Goal: Find specific page/section: Find specific page/section

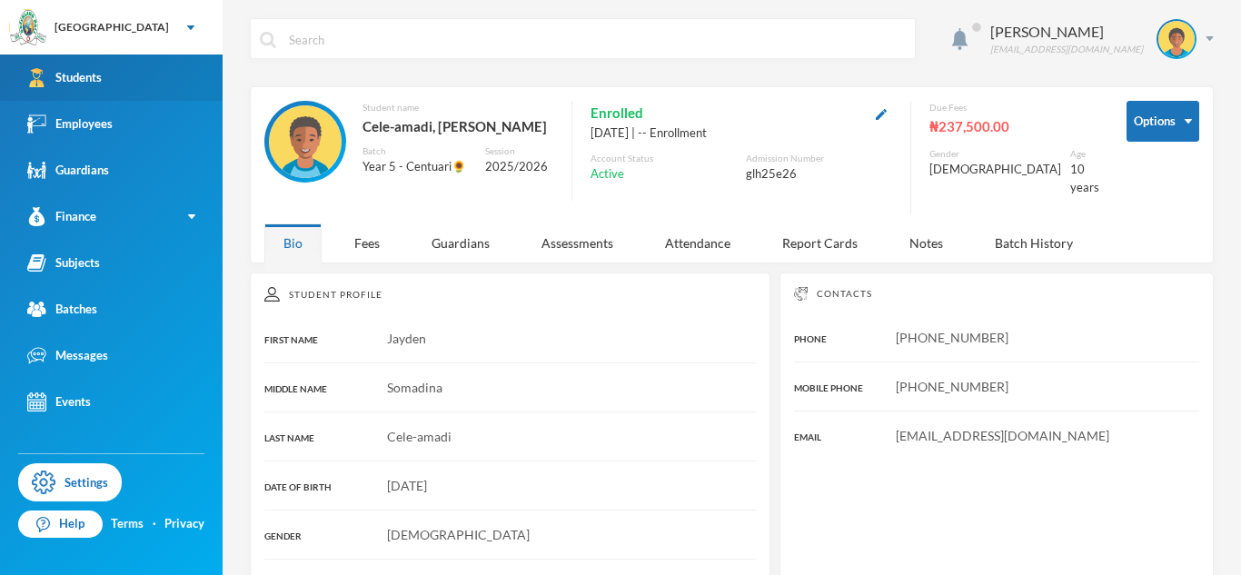
click at [96, 70] on div "Students" at bounding box center [64, 77] width 74 height 19
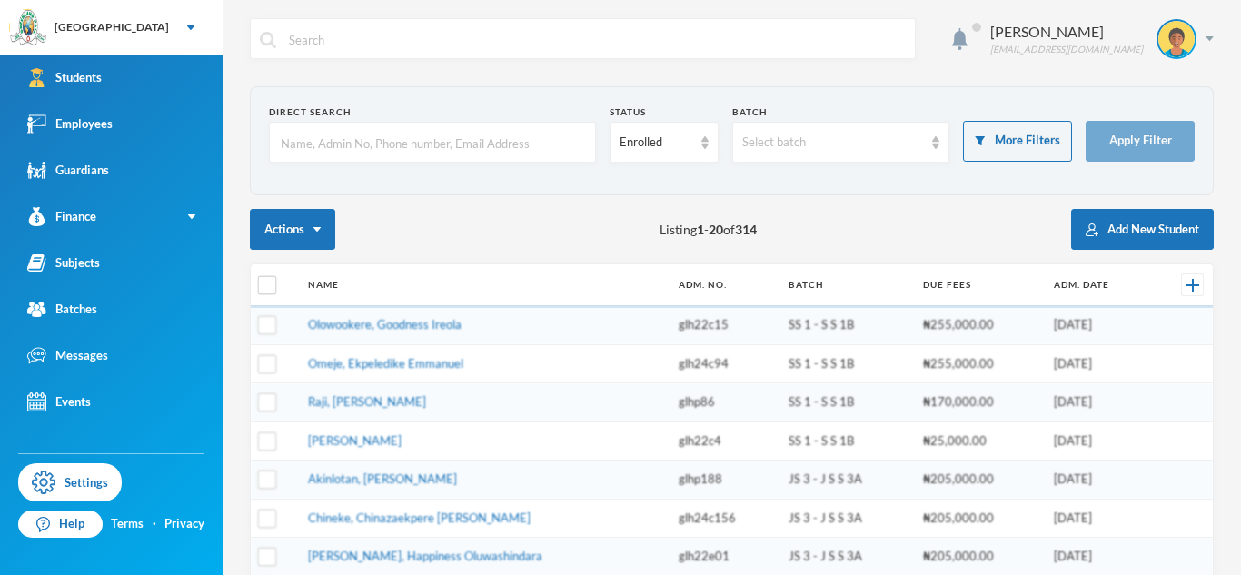
click at [326, 153] on input "text" at bounding box center [432, 143] width 307 height 41
click at [330, 152] on input "text" at bounding box center [432, 143] width 307 height 41
type input "Aladeseida"
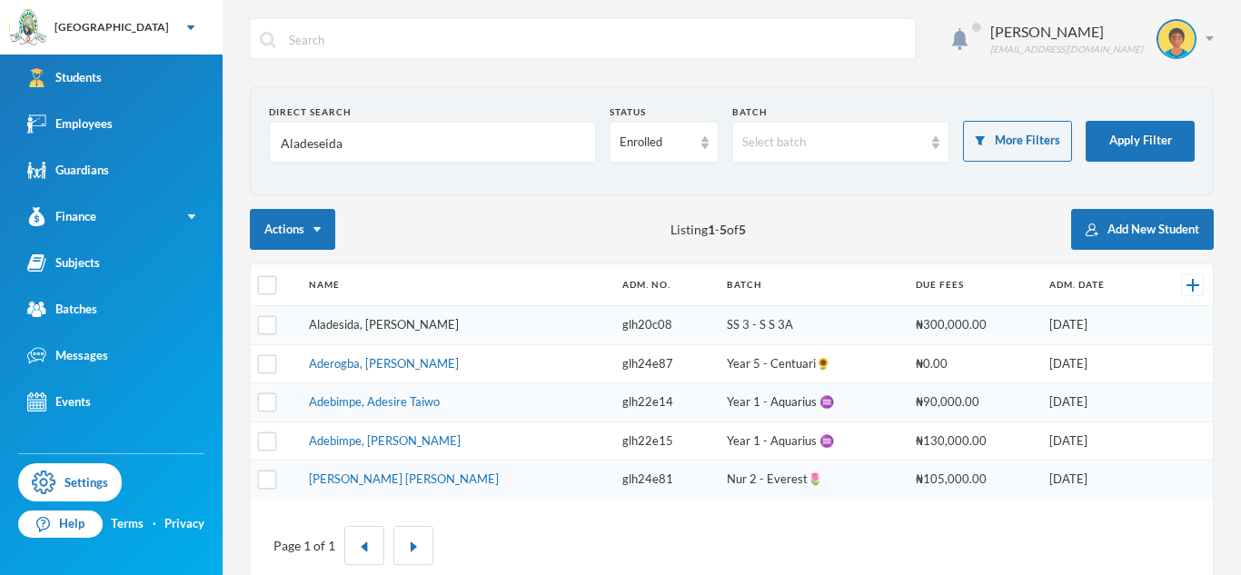
click at [385, 325] on link "Aladesida, [PERSON_NAME]" at bounding box center [384, 324] width 150 height 15
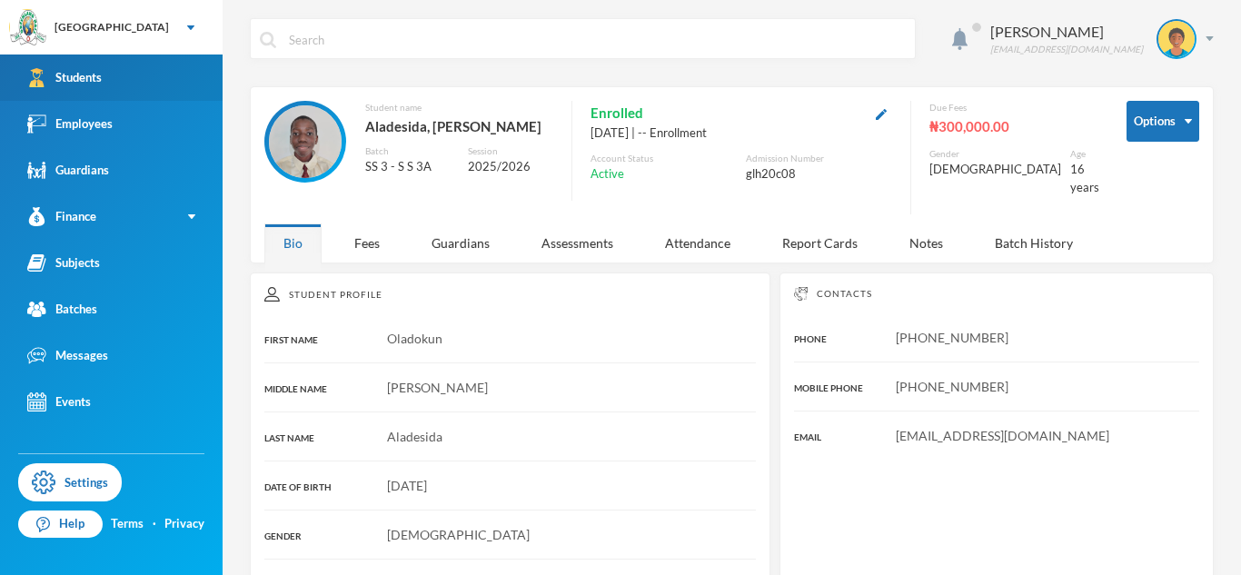
click at [84, 72] on div "Students" at bounding box center [64, 77] width 74 height 19
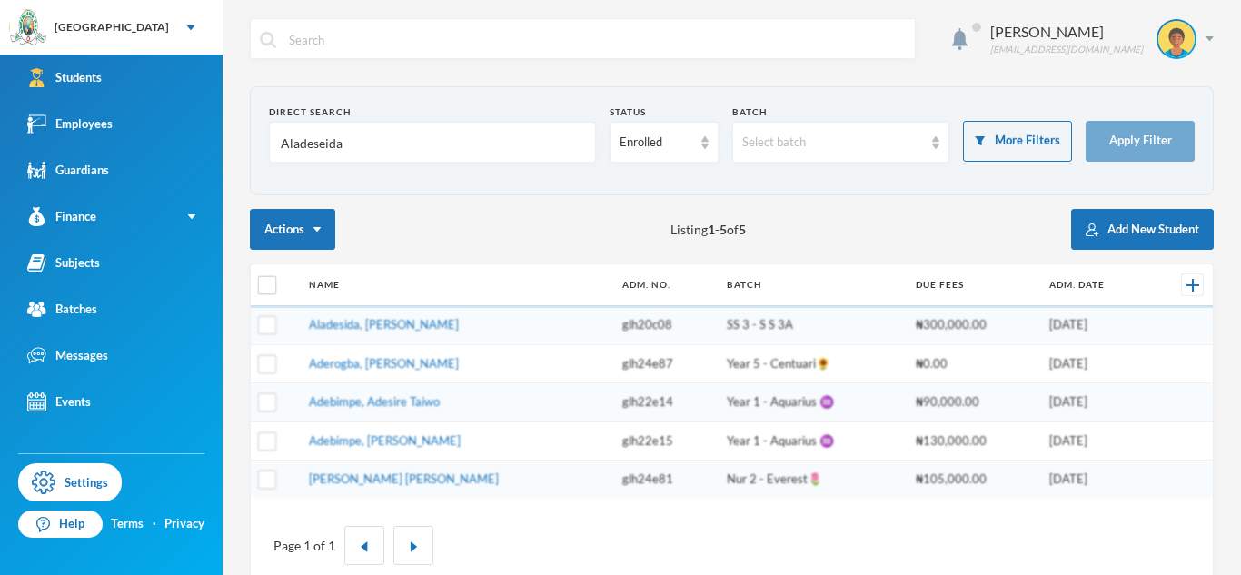
click at [312, 148] on input "Aladeseida" at bounding box center [432, 143] width 307 height 41
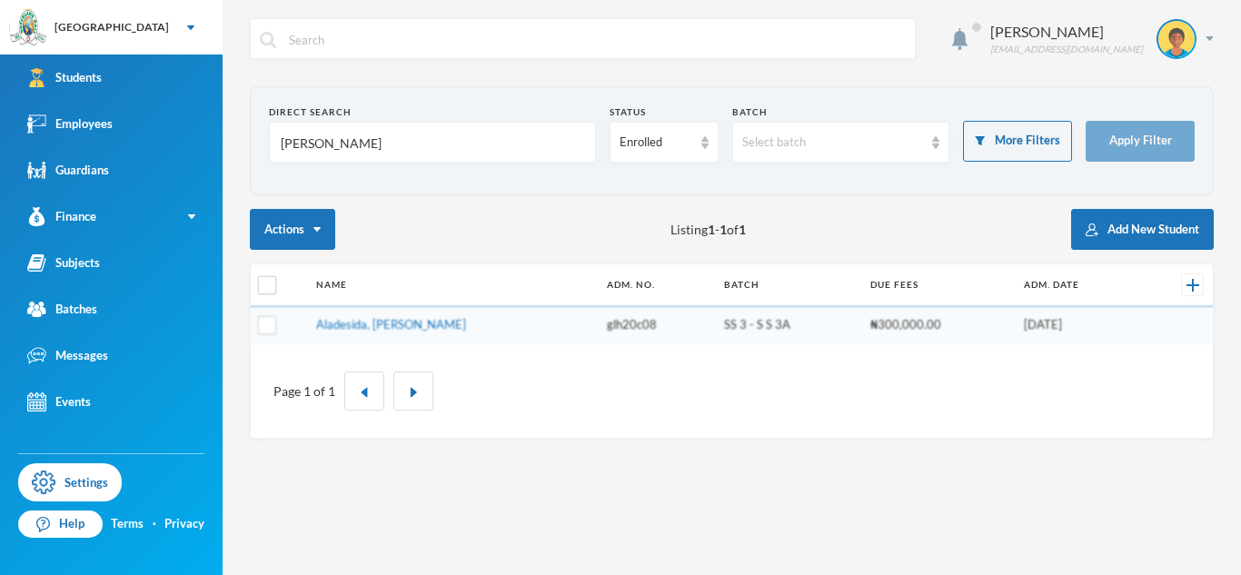
type input "Aletan"
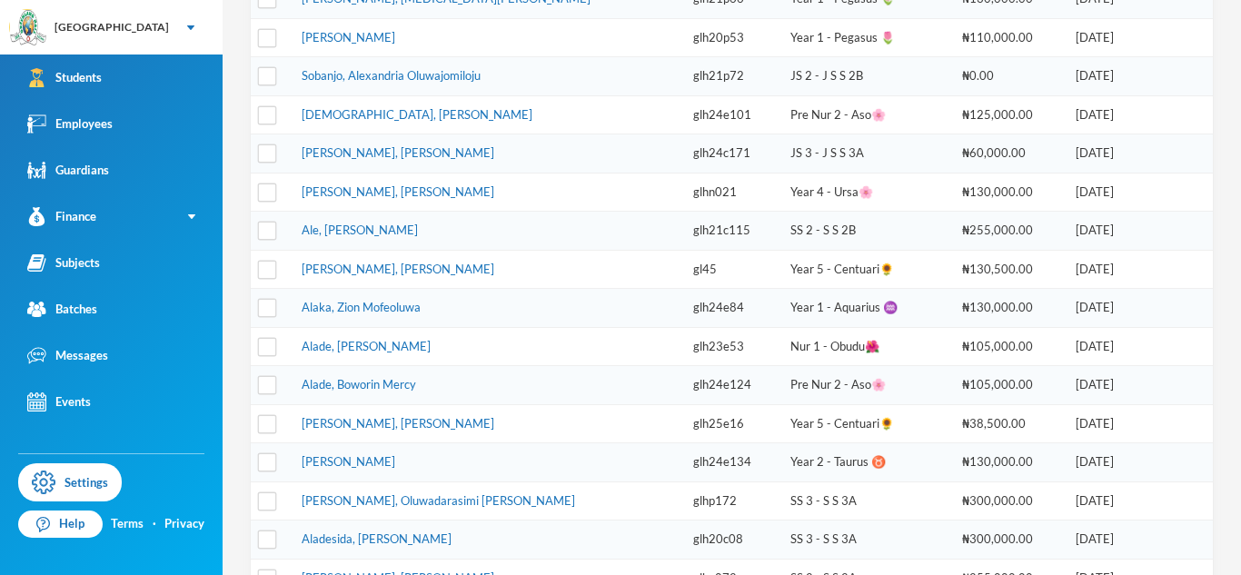
scroll to position [348, 0]
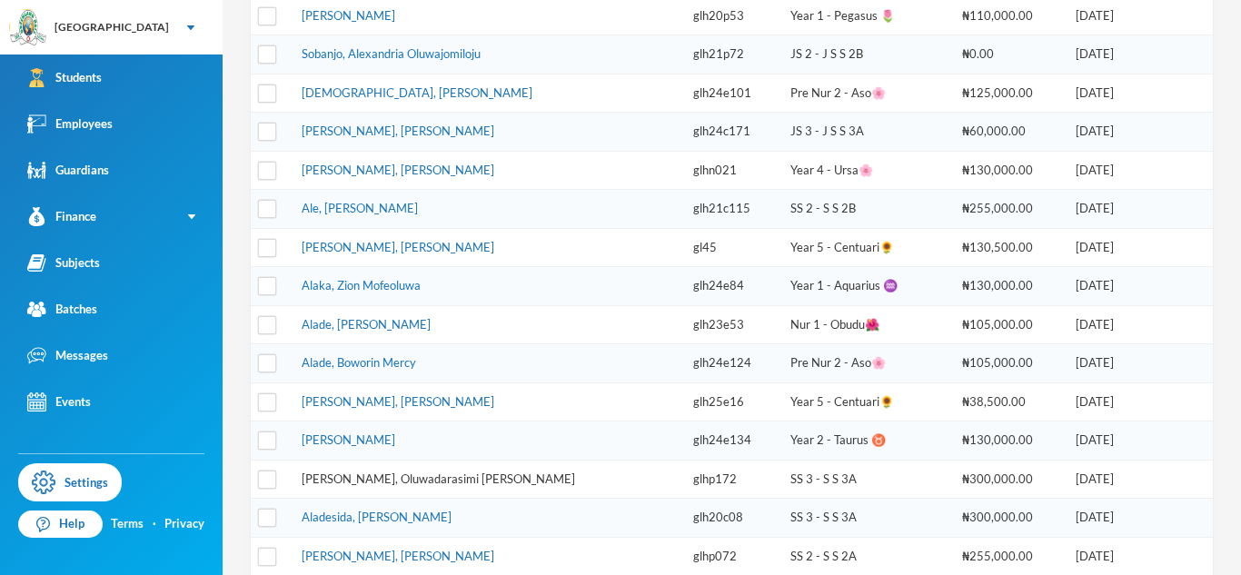
click at [414, 477] on link "[PERSON_NAME], Oluwadarasimi [PERSON_NAME]" at bounding box center [438, 479] width 273 height 15
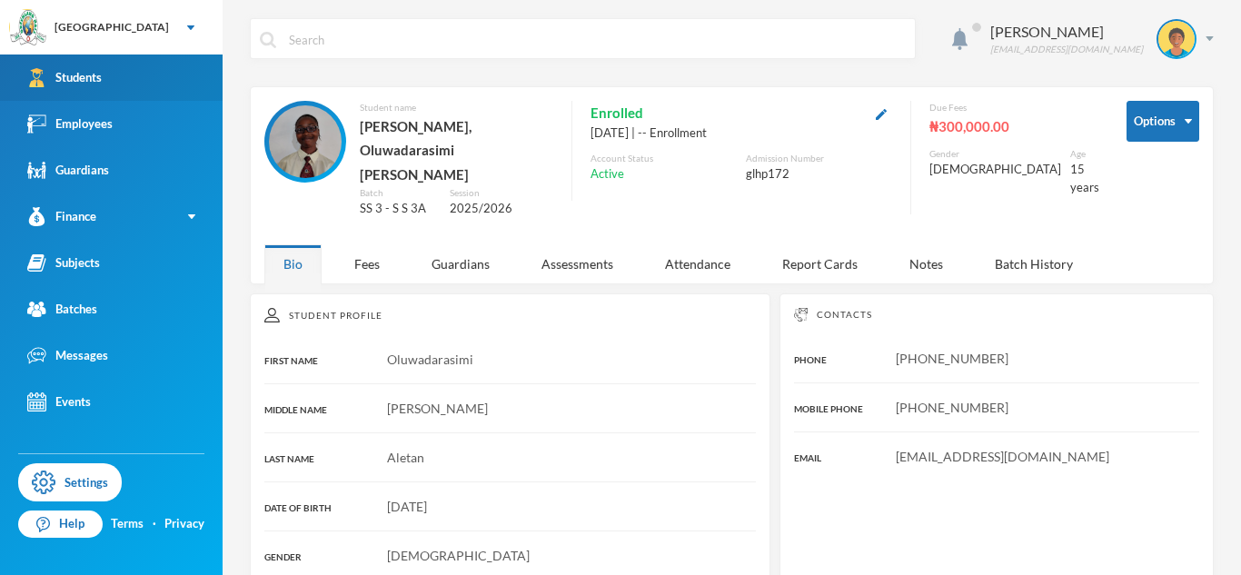
click at [152, 66] on link "Students" at bounding box center [111, 78] width 223 height 46
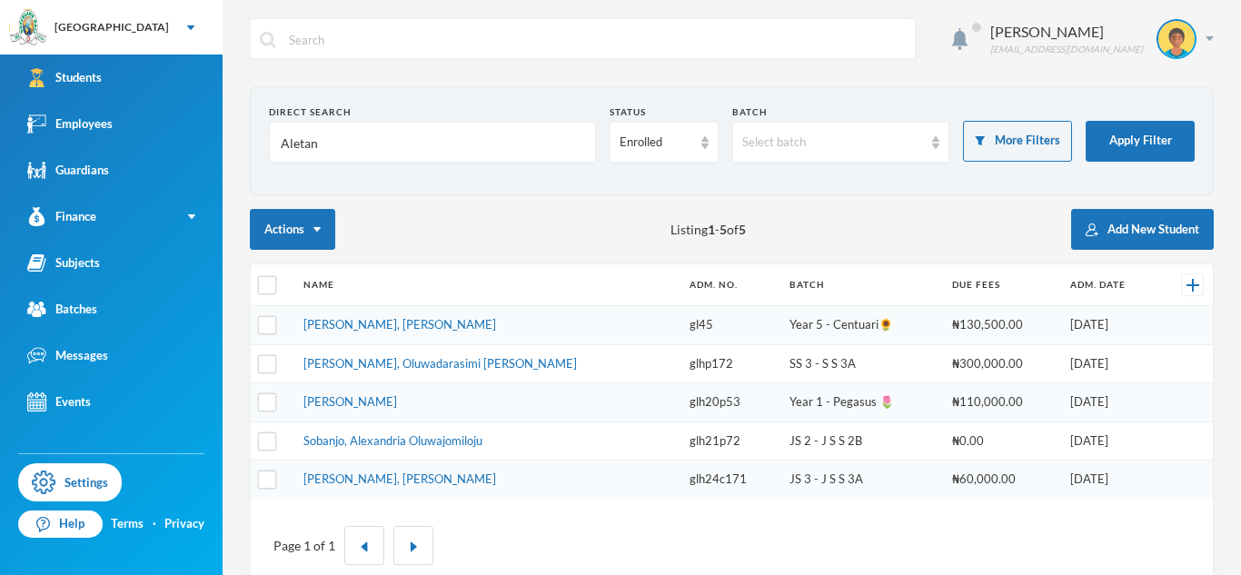
click at [308, 141] on input "Aletan" at bounding box center [432, 143] width 307 height 41
type input "[PERSON_NAME]"
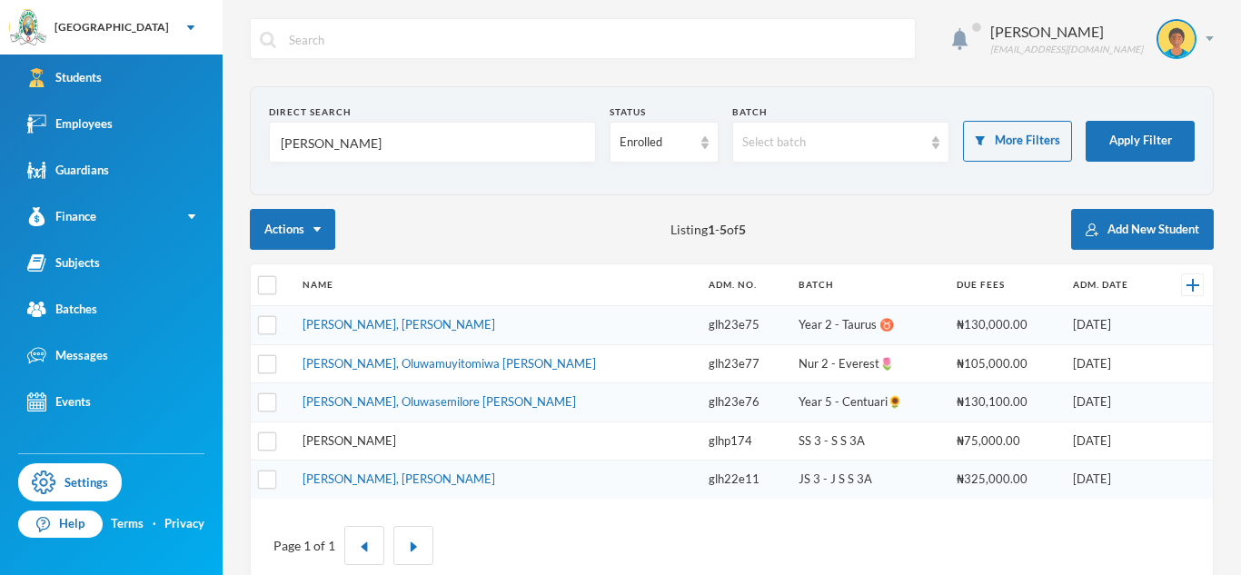
click at [396, 439] on link "[PERSON_NAME]" at bounding box center [350, 440] width 94 height 15
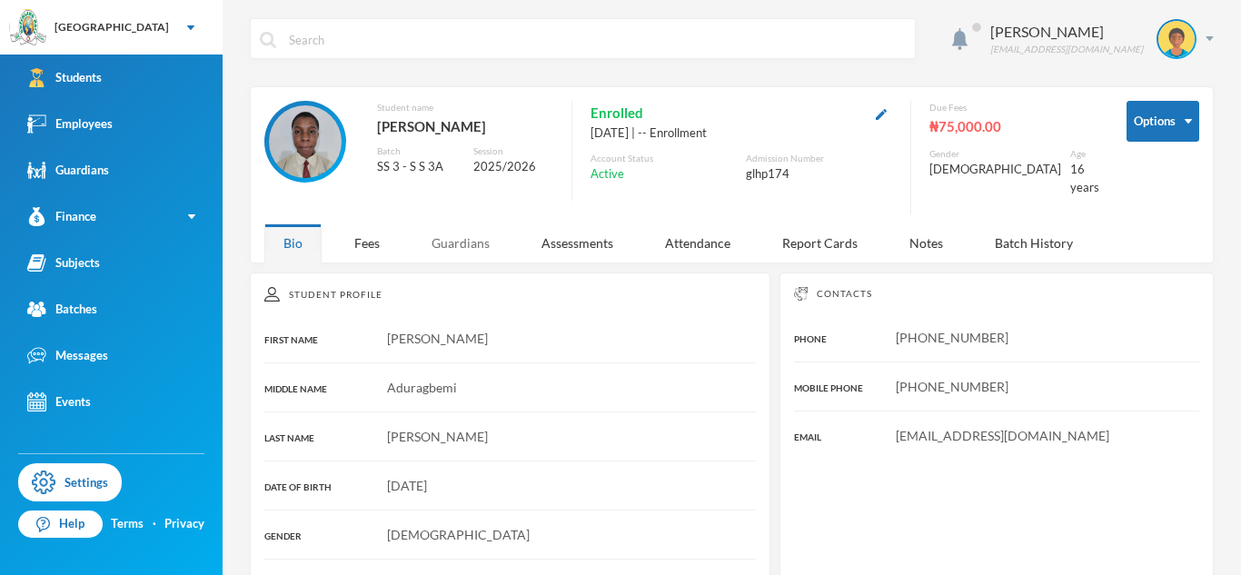
click at [452, 232] on div "Guardians" at bounding box center [460, 242] width 96 height 39
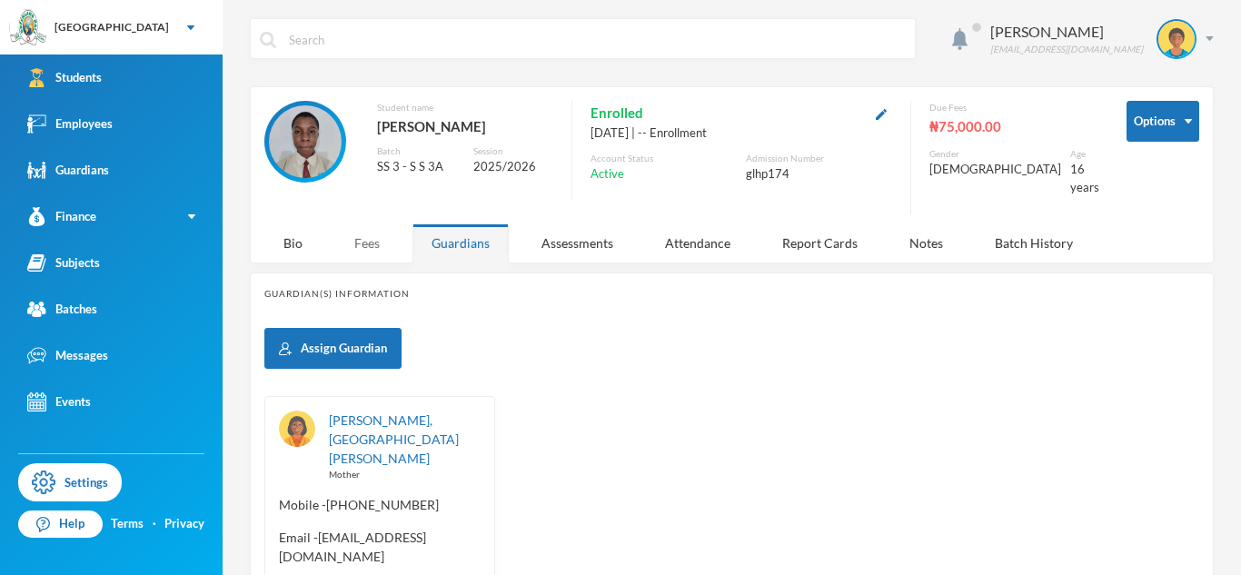
click at [387, 224] on div "Fees" at bounding box center [367, 242] width 64 height 39
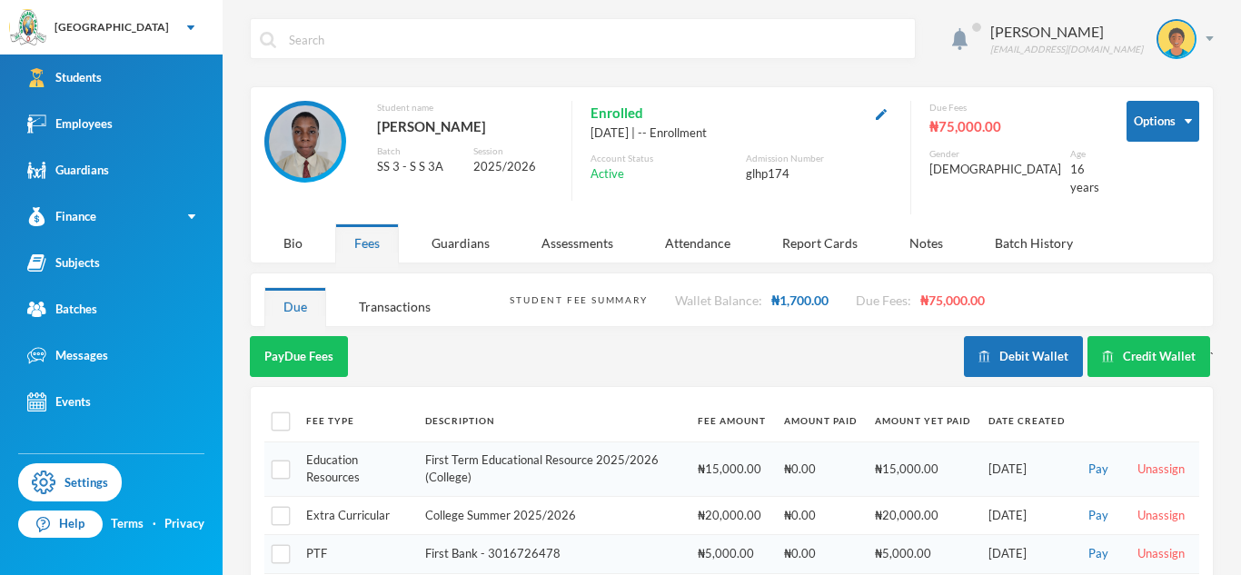
scroll to position [94, 0]
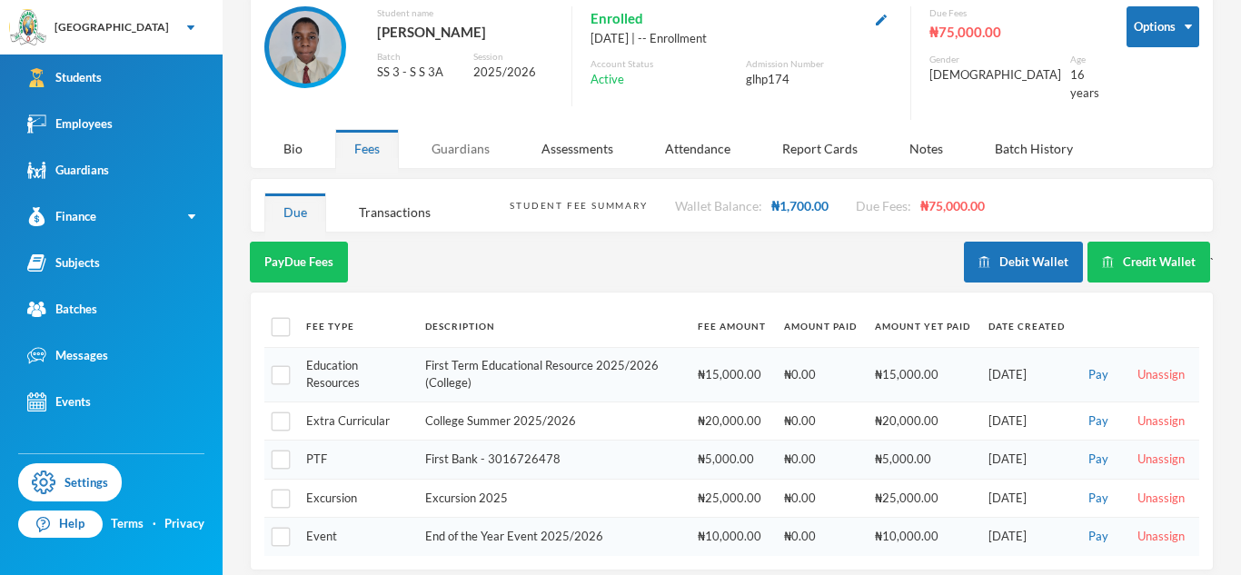
click at [488, 144] on div "Guardians" at bounding box center [460, 148] width 96 height 39
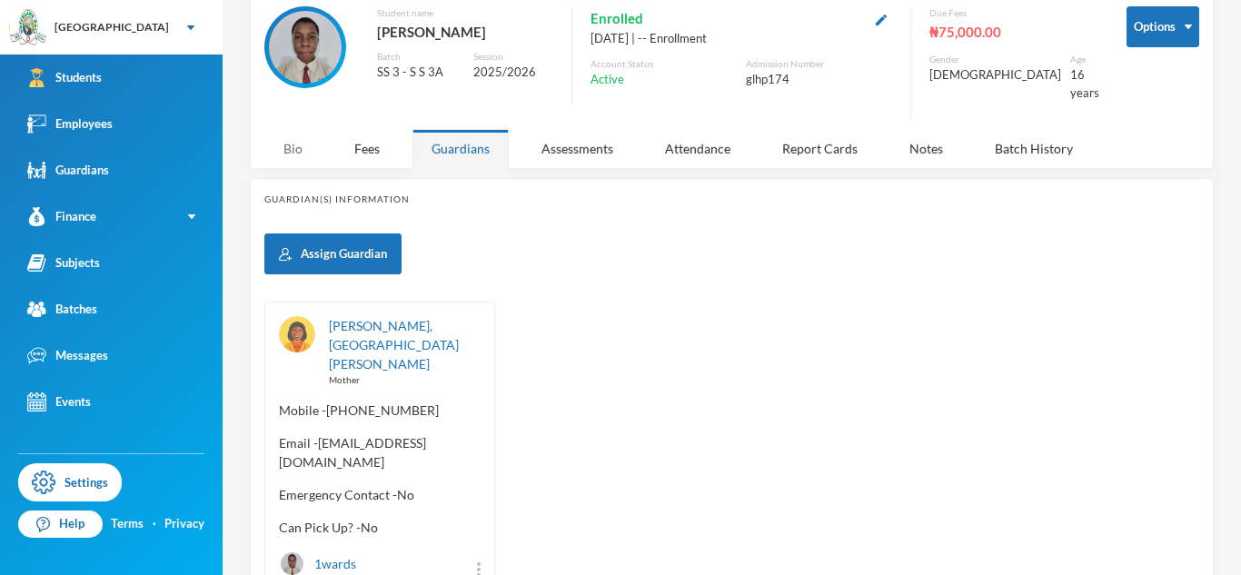
click at [293, 134] on div "Bio" at bounding box center [292, 148] width 57 height 39
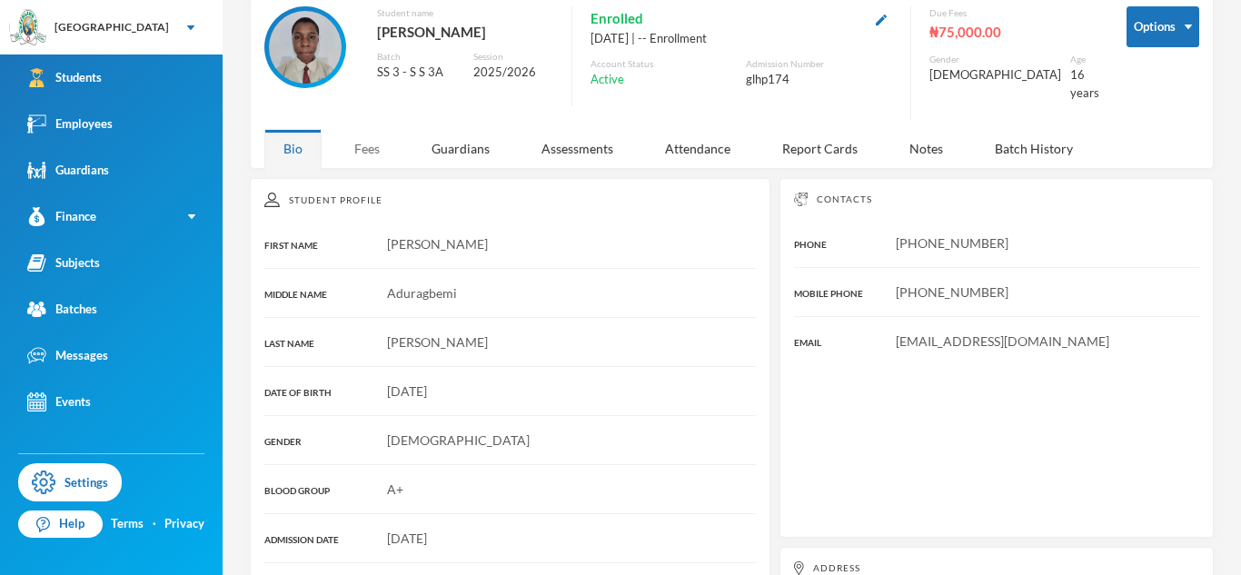
click at [365, 140] on div "Fees" at bounding box center [367, 148] width 64 height 39
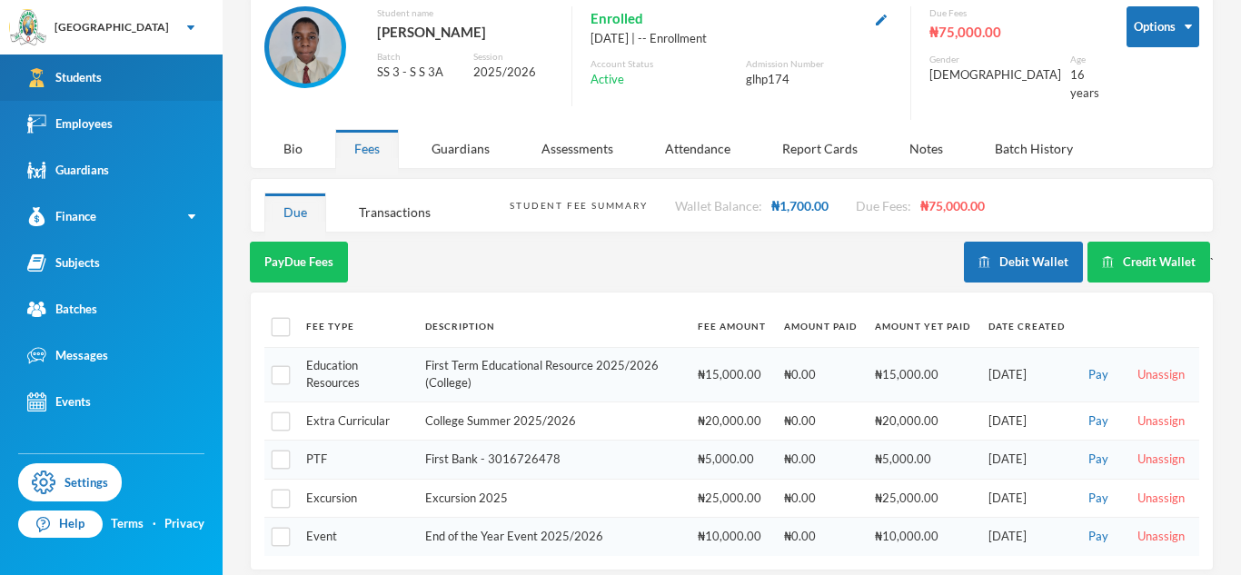
click at [148, 77] on link "Students" at bounding box center [111, 78] width 223 height 46
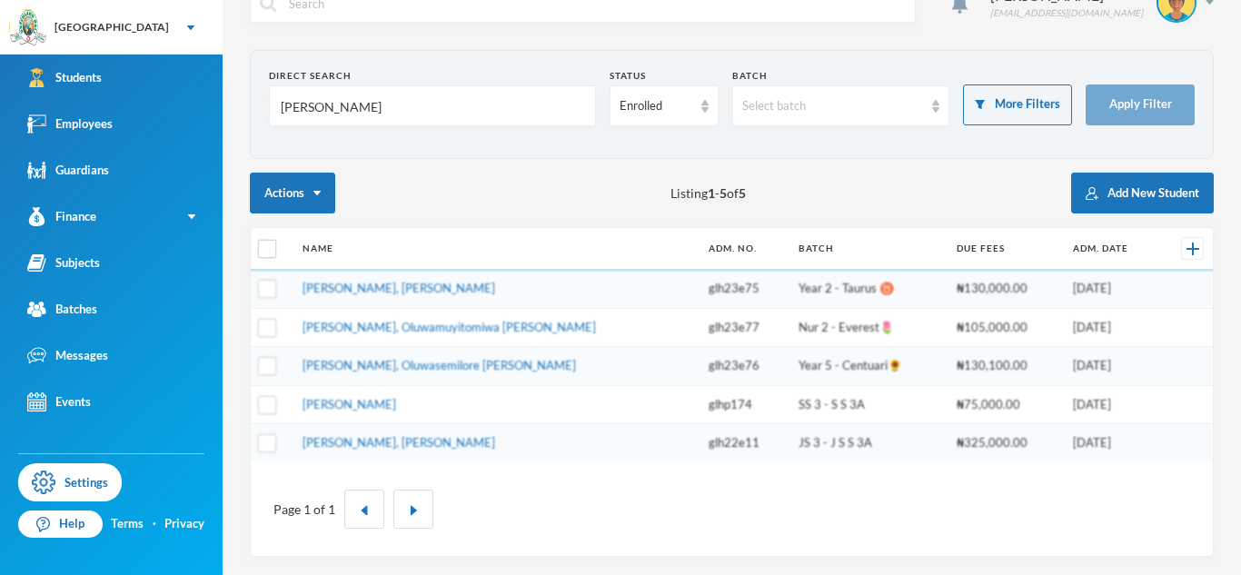
scroll to position [36, 0]
click at [315, 110] on input "[PERSON_NAME]" at bounding box center [432, 106] width 307 height 41
type input "okonofua"
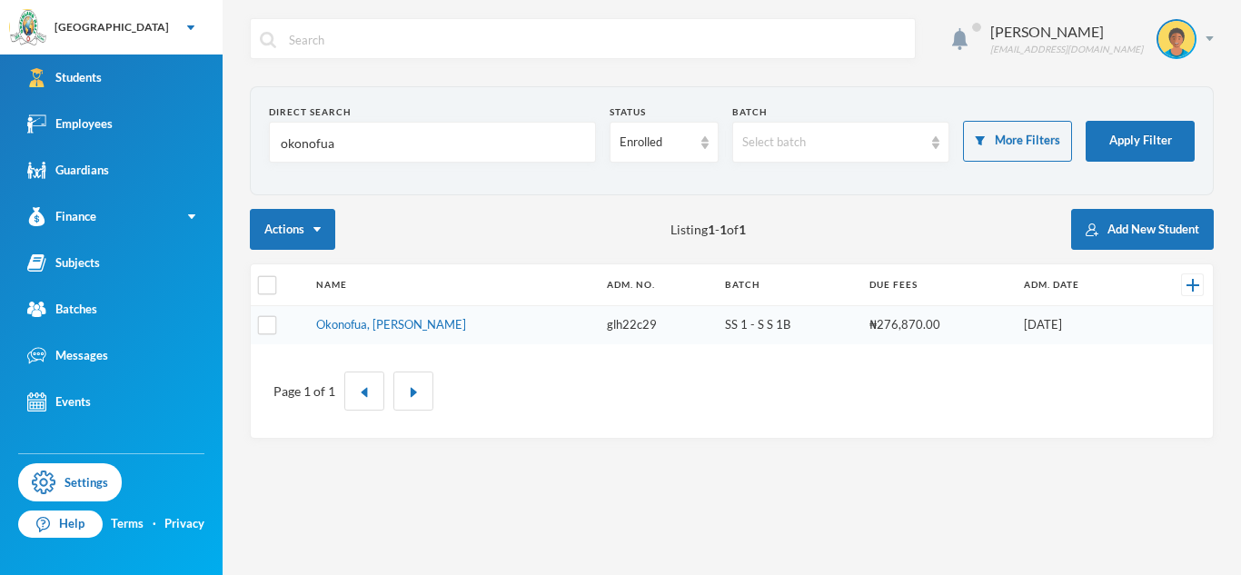
scroll to position [0, 0]
click at [414, 323] on link "Okonofua, [PERSON_NAME]" at bounding box center [391, 324] width 150 height 15
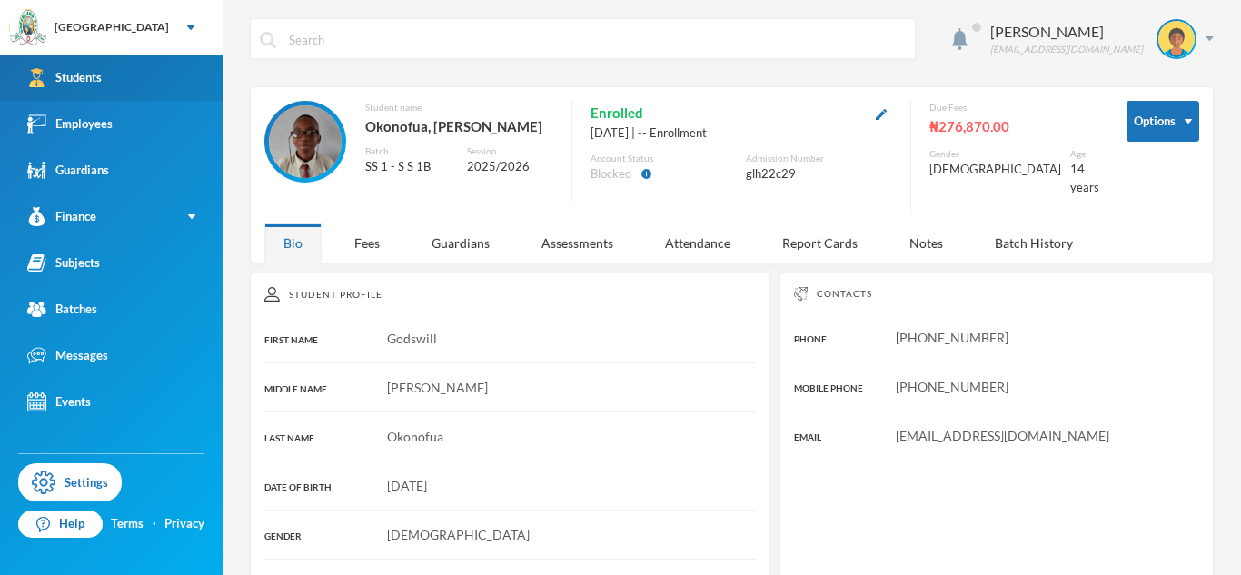
click at [132, 95] on link "Students" at bounding box center [111, 78] width 223 height 46
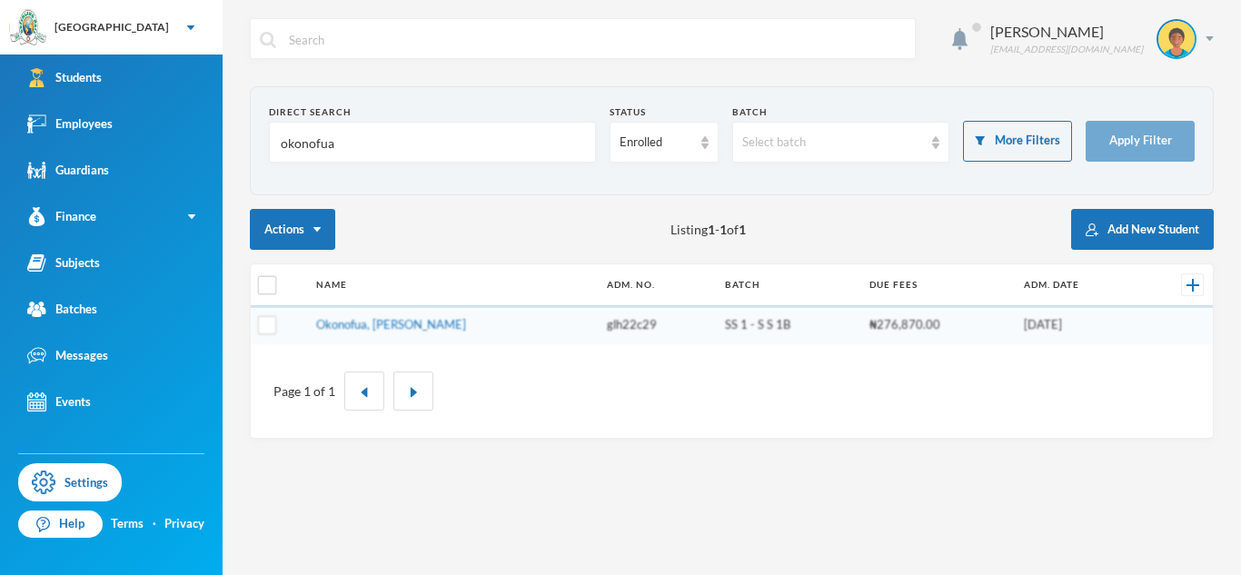
click at [309, 151] on input "okonofua" at bounding box center [432, 143] width 307 height 41
type input "oladimeji"
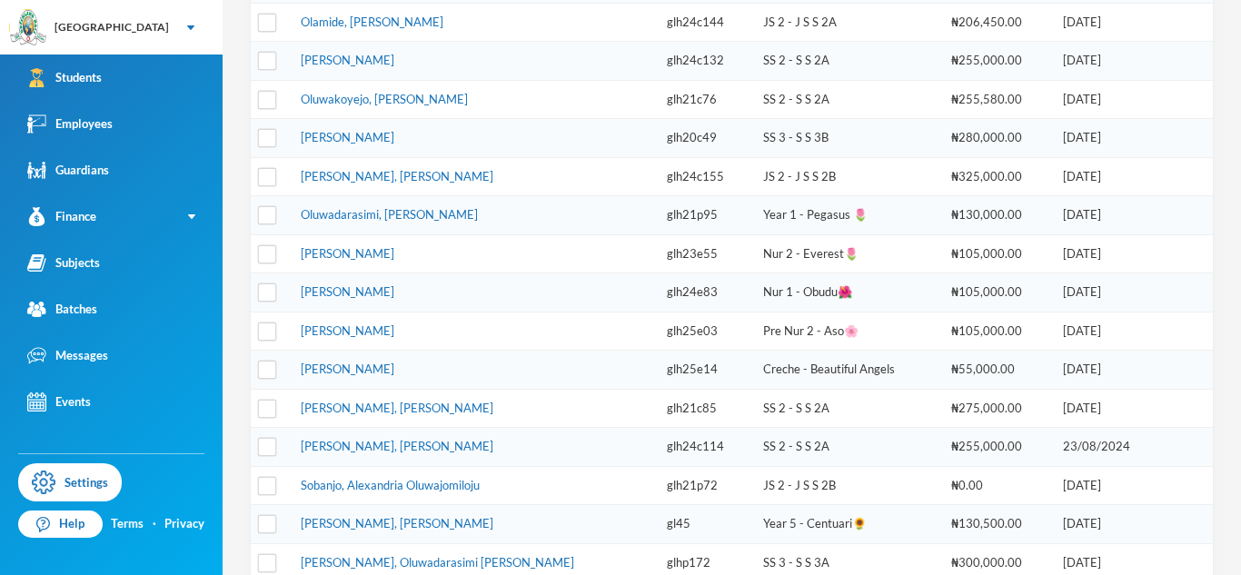
scroll to position [499, 0]
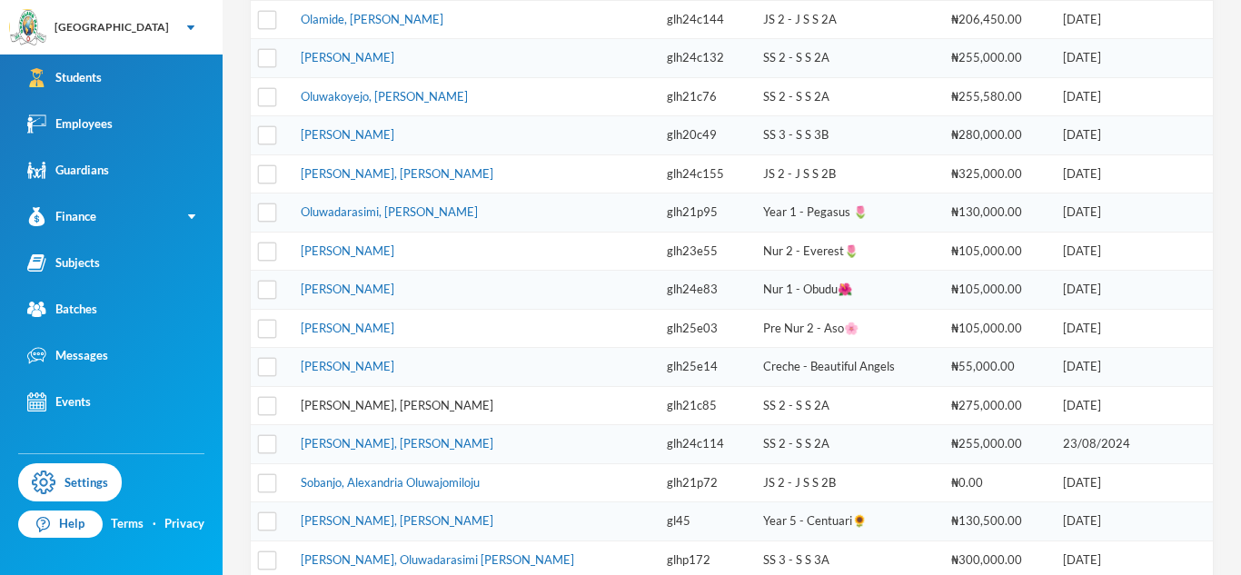
click at [420, 404] on link "[PERSON_NAME], [PERSON_NAME]" at bounding box center [397, 405] width 193 height 15
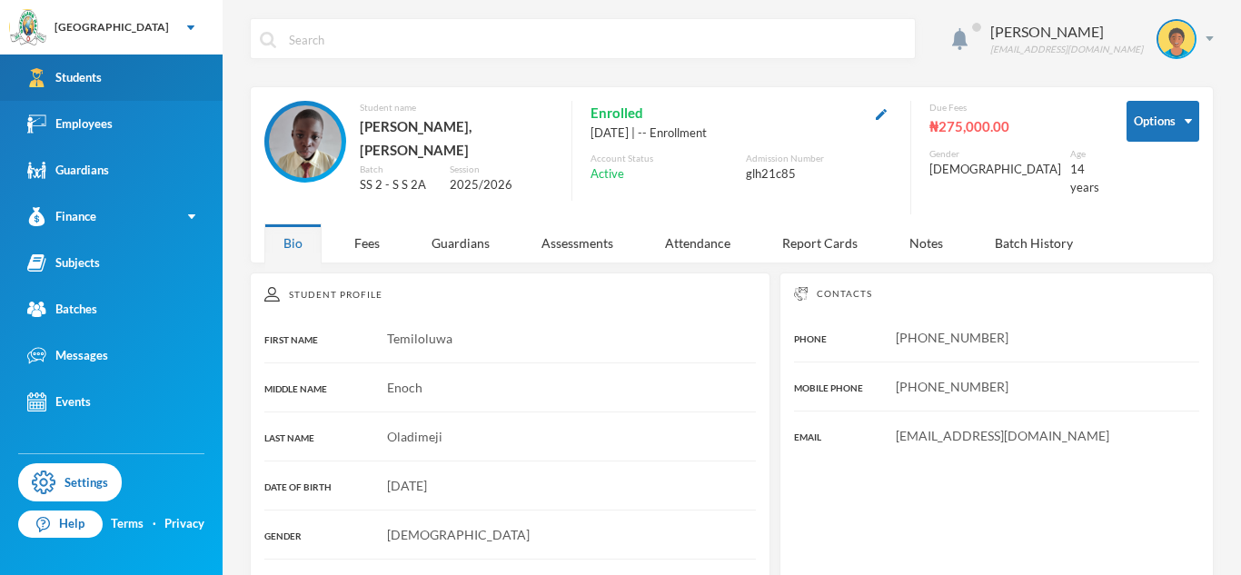
click at [159, 69] on link "Students" at bounding box center [111, 78] width 223 height 46
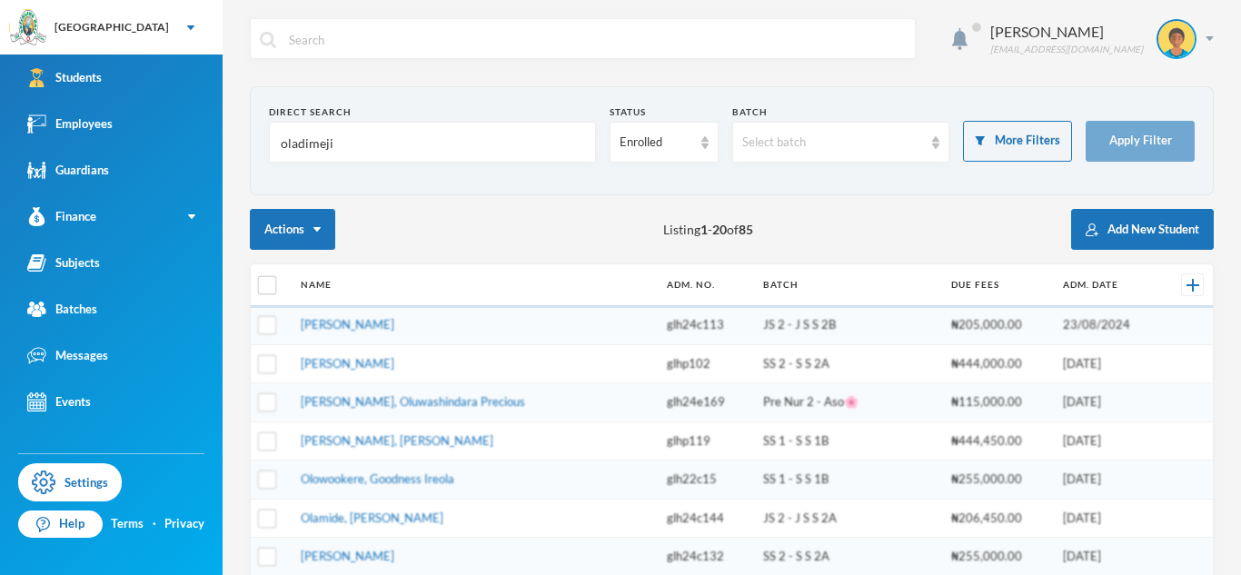
click at [318, 144] on input "oladimeji" at bounding box center [432, 143] width 307 height 41
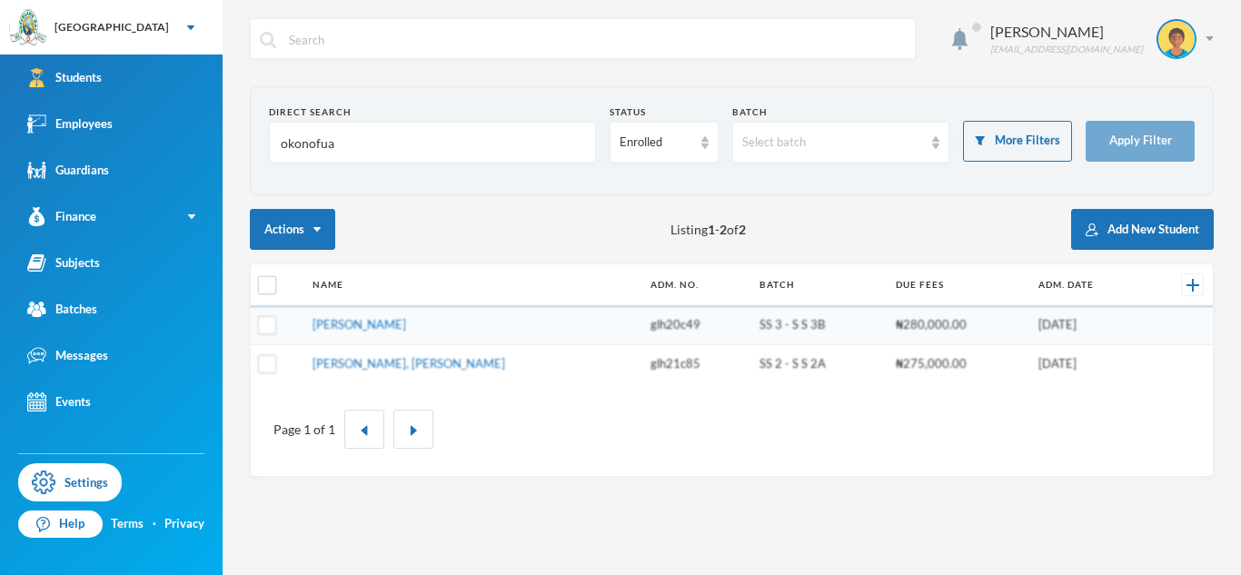
type input "okonofua"
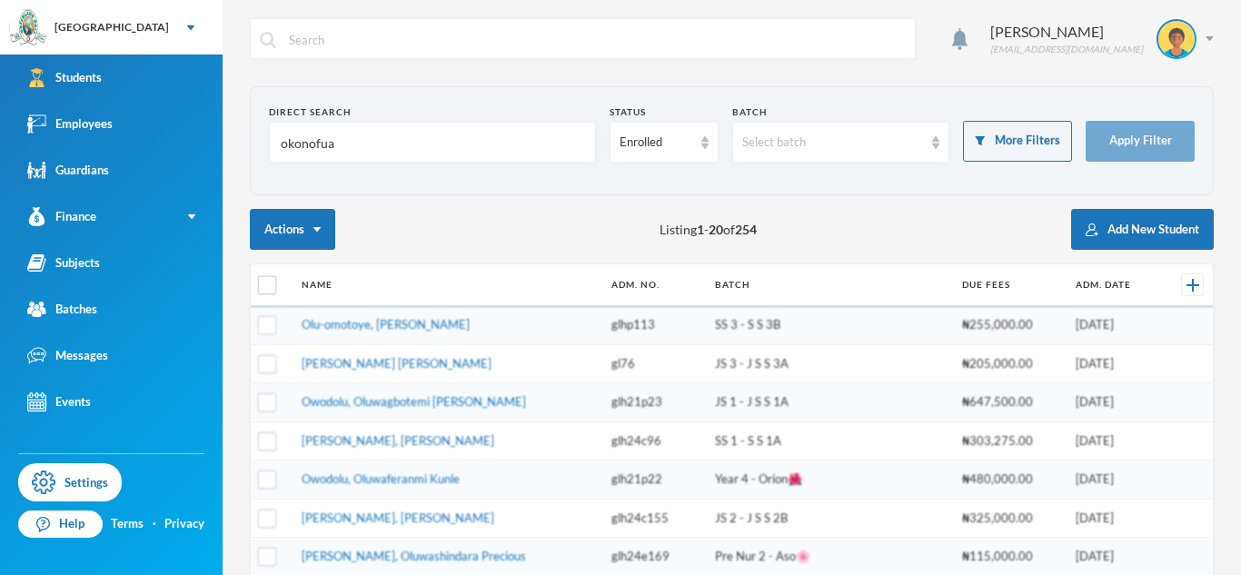
click at [362, 143] on input "okonofua" at bounding box center [432, 143] width 307 height 41
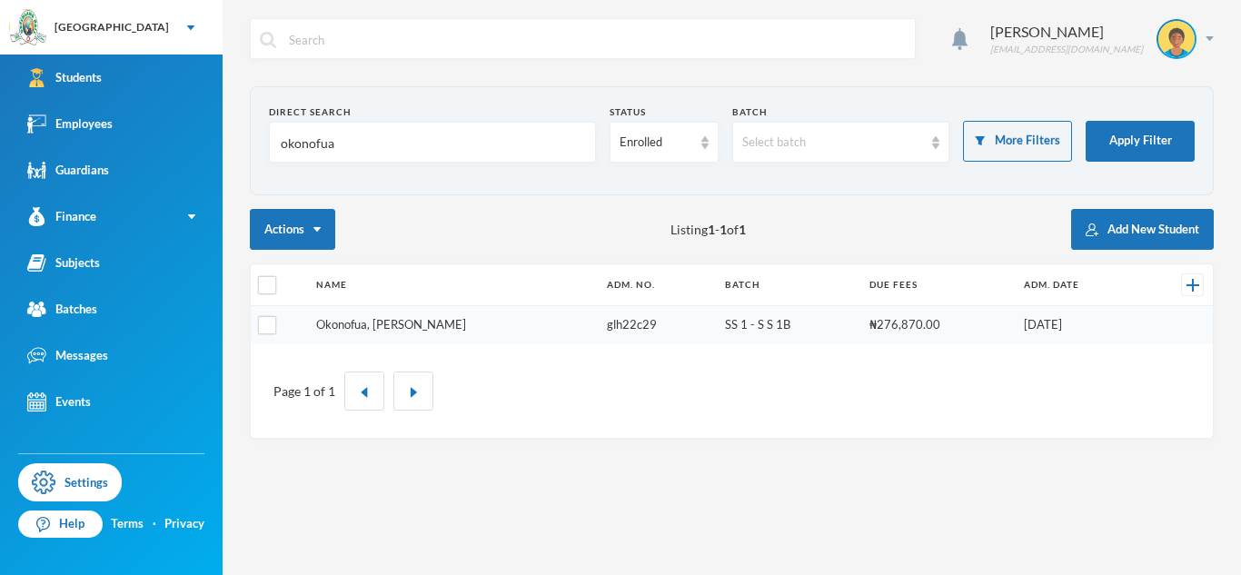
click at [384, 328] on link "Okonofua, [PERSON_NAME]" at bounding box center [391, 324] width 150 height 15
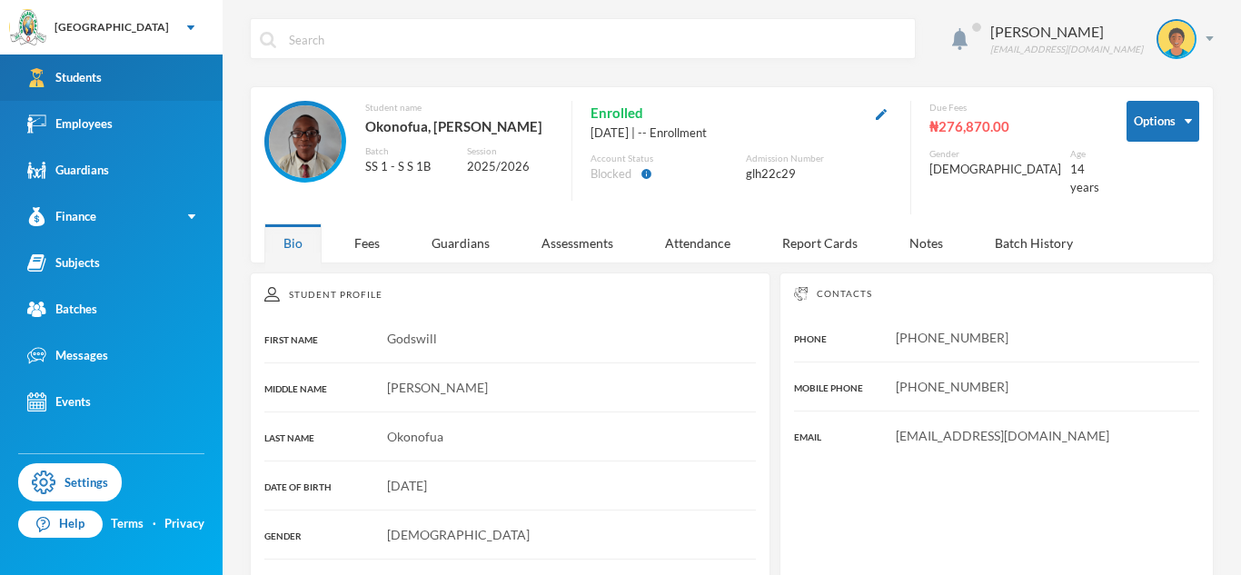
click at [143, 96] on link "Students" at bounding box center [111, 78] width 223 height 46
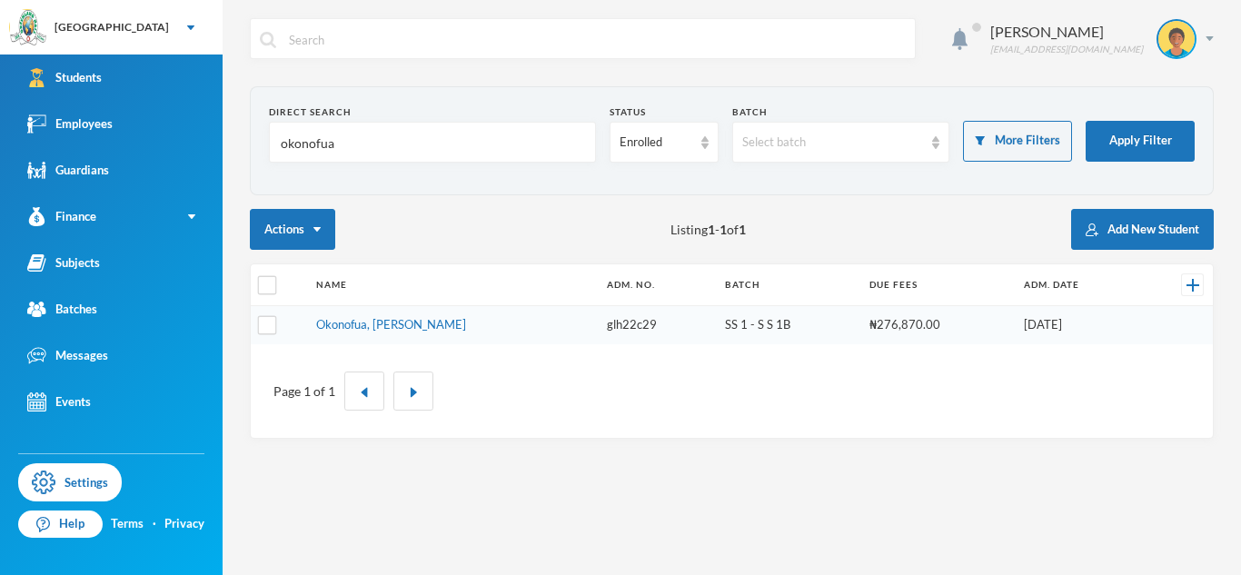
click at [313, 142] on input "okonofua" at bounding box center [432, 143] width 307 height 41
type input "arowolo"
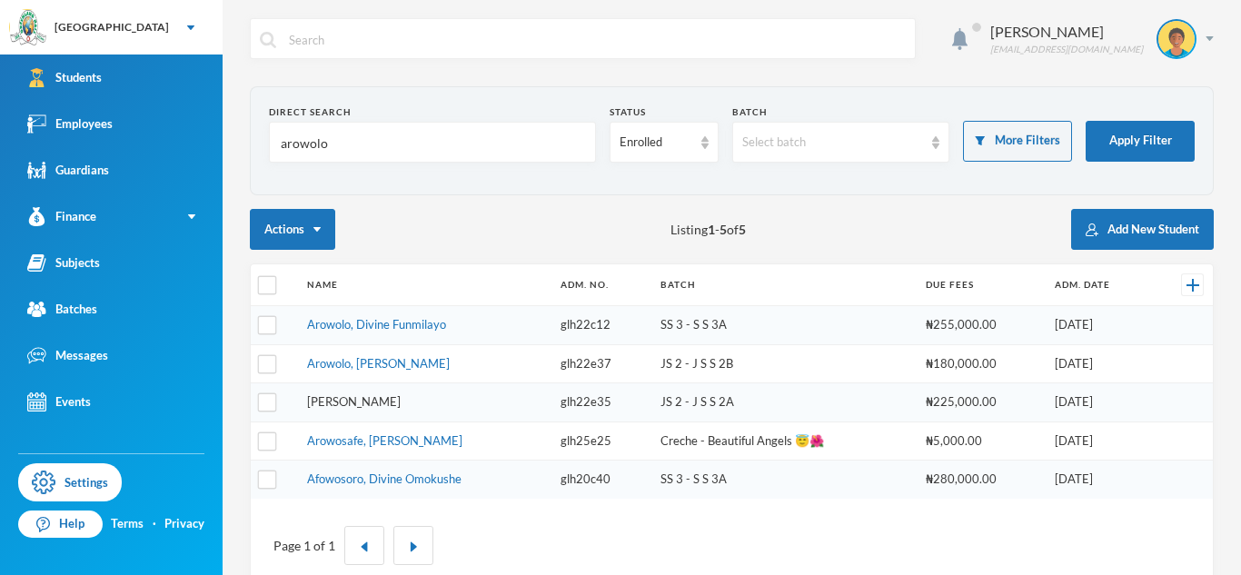
click at [399, 403] on link "[PERSON_NAME]" at bounding box center [354, 401] width 94 height 15
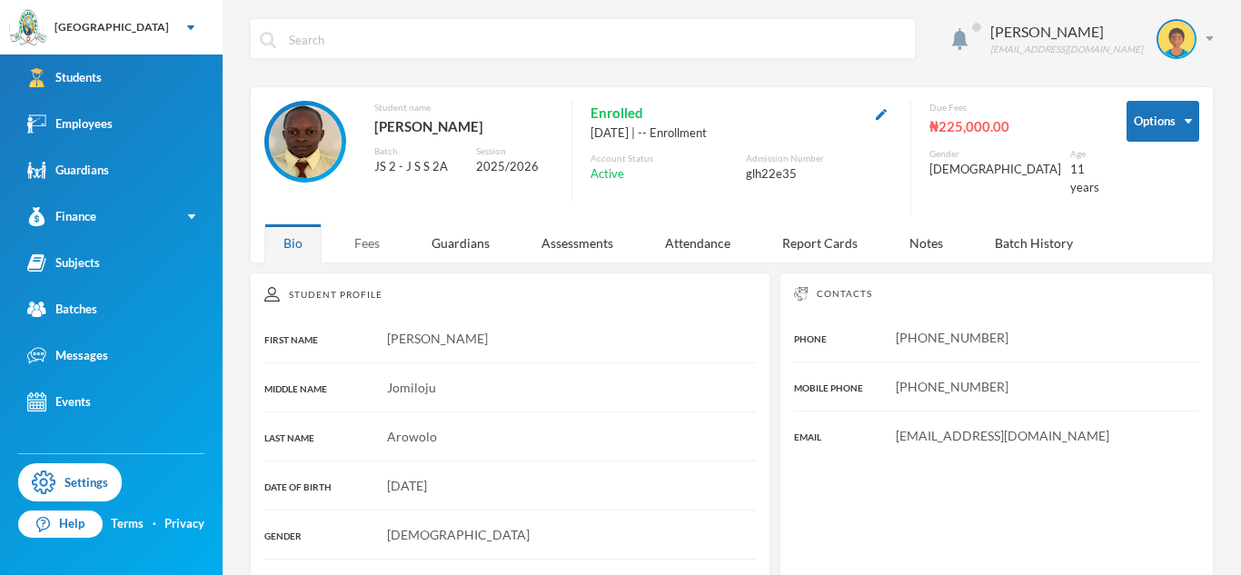
click at [386, 226] on div "Fees" at bounding box center [367, 242] width 64 height 39
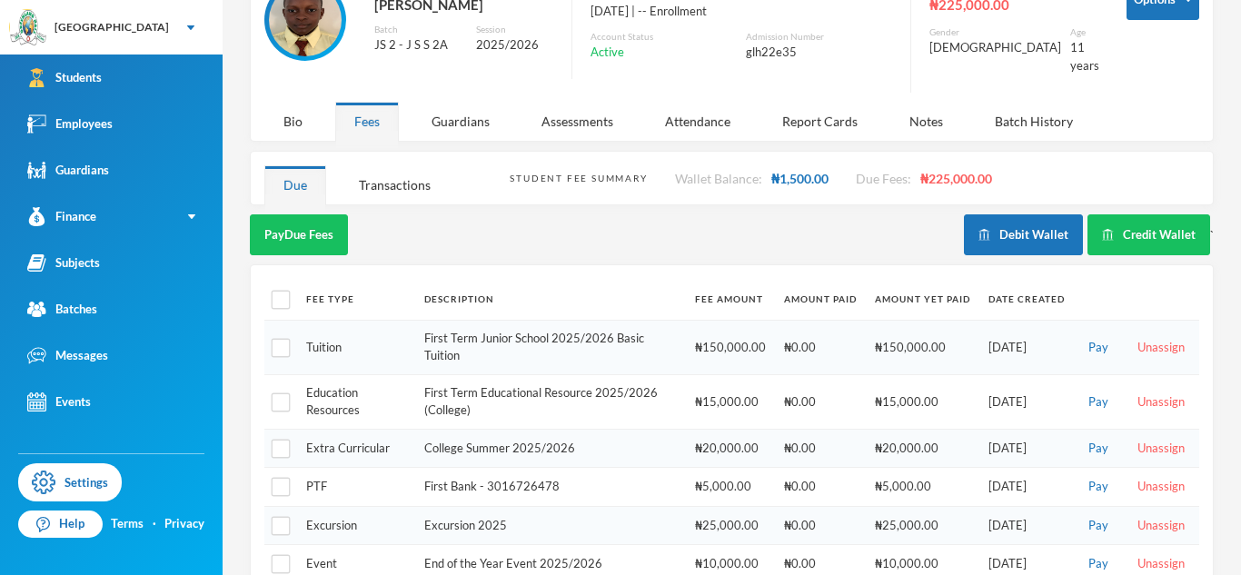
scroll to position [149, 0]
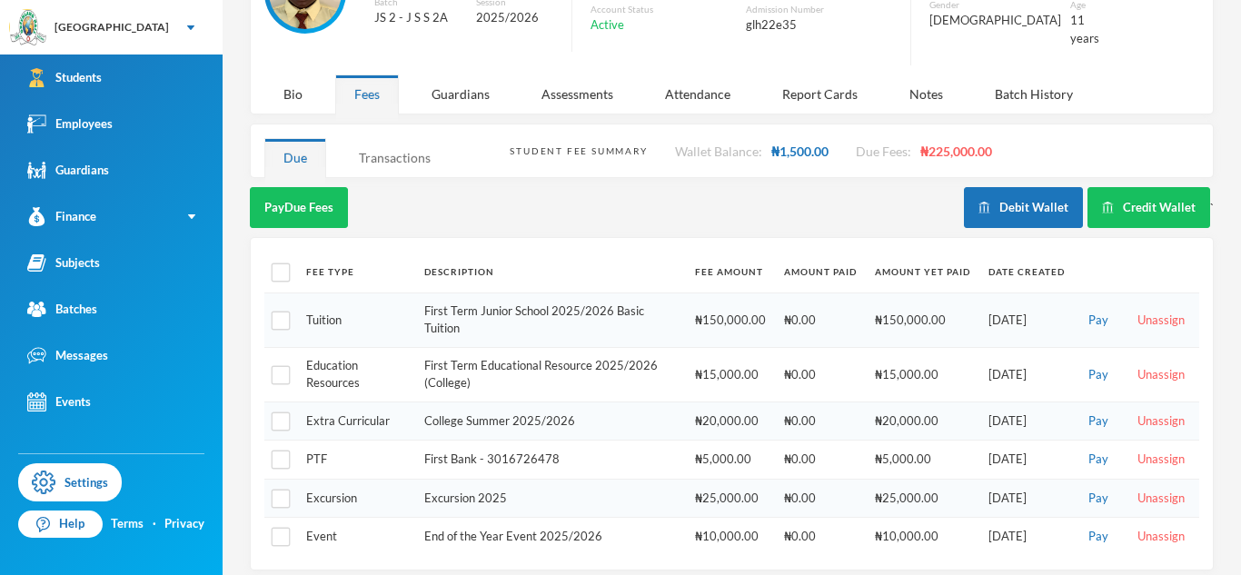
click at [378, 161] on div "Transactions" at bounding box center [395, 157] width 110 height 39
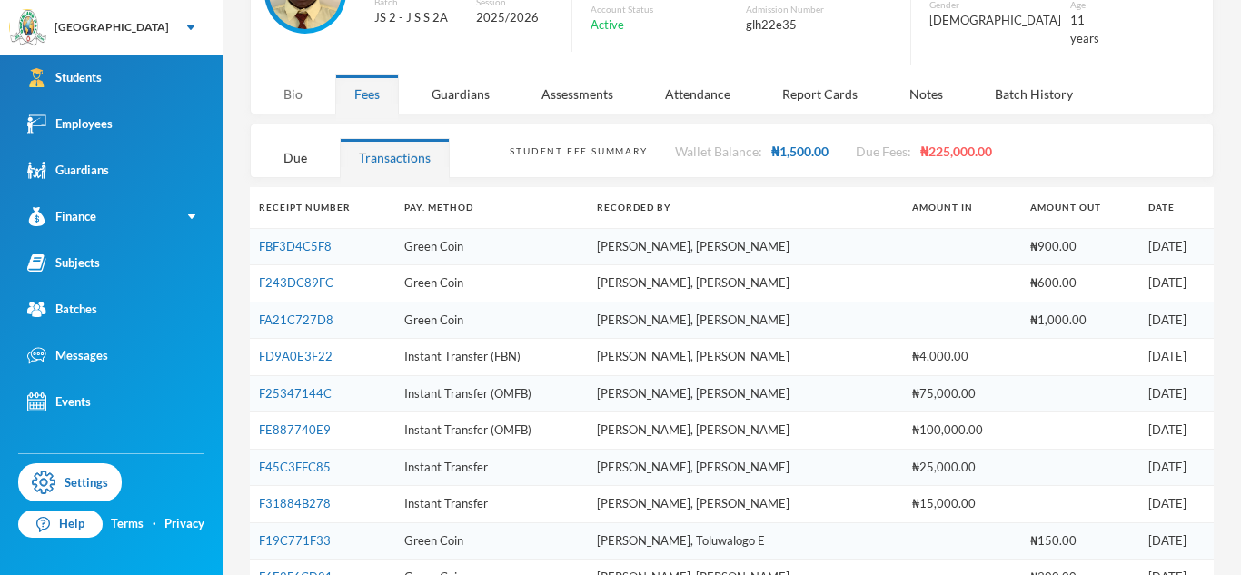
click at [284, 76] on div "Bio" at bounding box center [292, 93] width 57 height 39
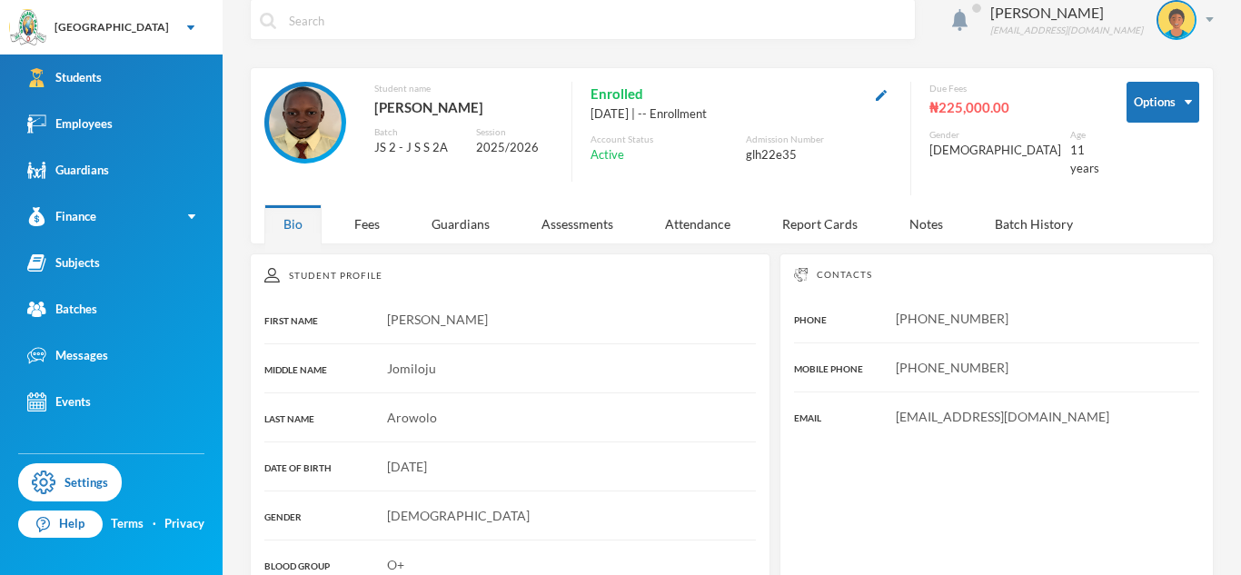
scroll to position [18, 0]
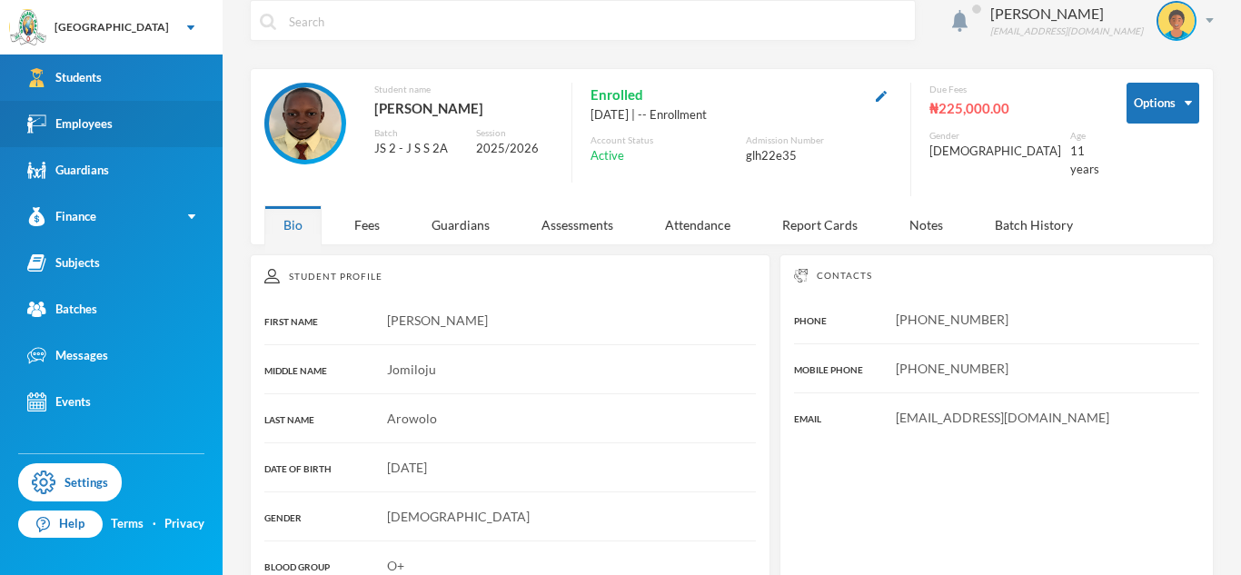
click at [157, 130] on link "Employees" at bounding box center [111, 124] width 223 height 46
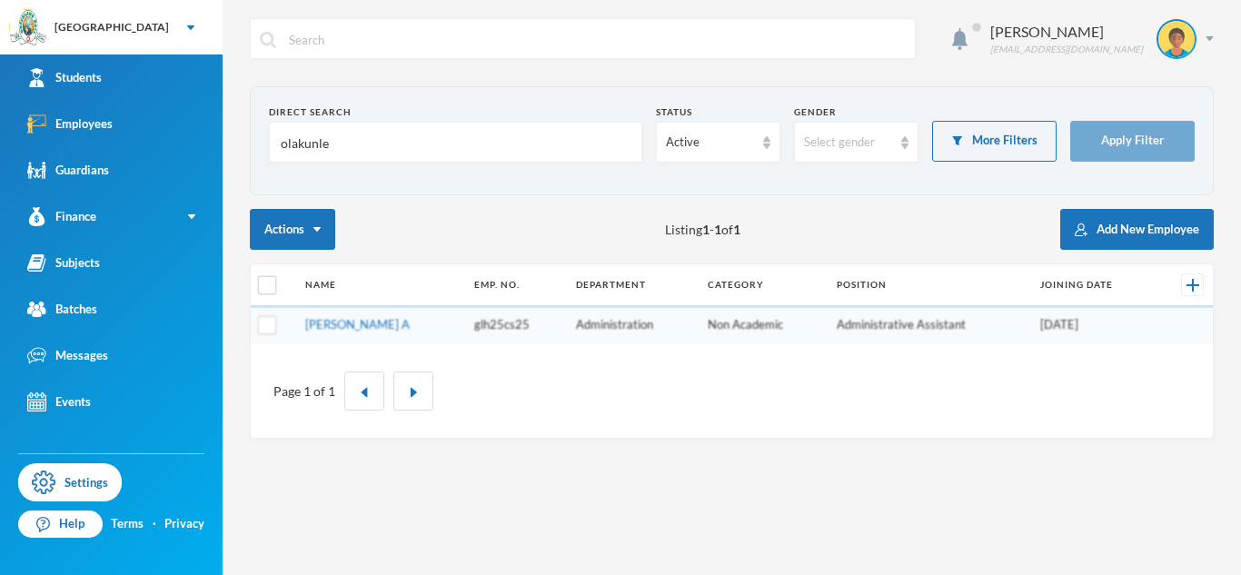
click at [302, 145] on input "olakunle" at bounding box center [455, 143] width 353 height 41
click at [511, 234] on div "Actions Listing 1 - 1 of 1 Add New Employee" at bounding box center [732, 229] width 964 height 41
click at [378, 326] on link "[PERSON_NAME] A" at bounding box center [357, 324] width 104 height 15
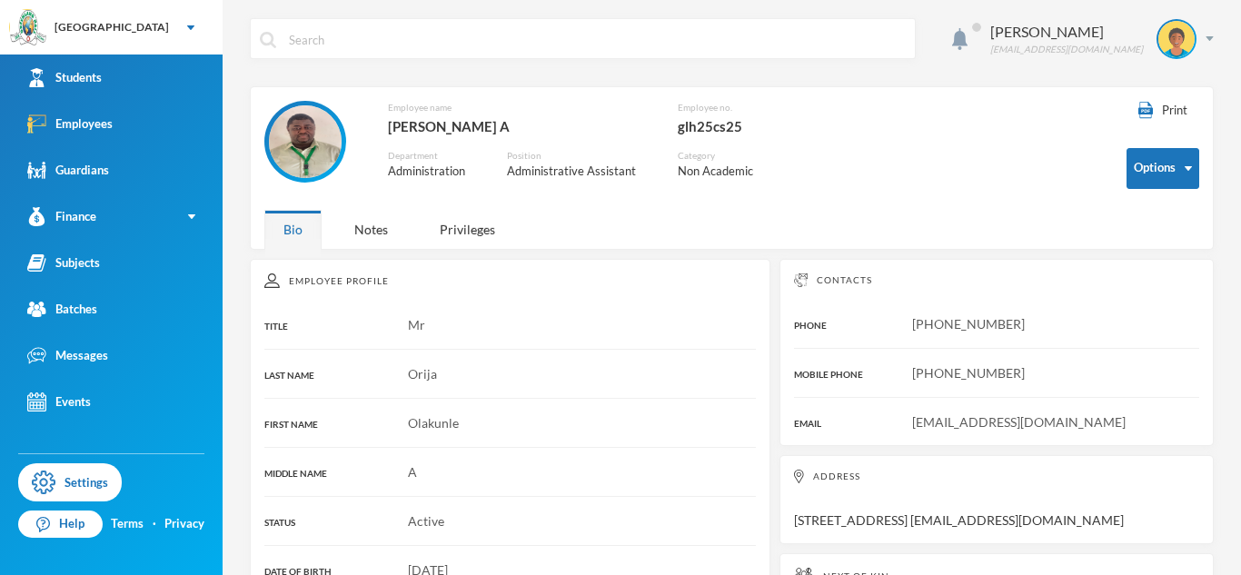
click at [900, 382] on div "[PHONE_NUMBER]" at bounding box center [996, 372] width 405 height 19
drag, startPoint x: 1015, startPoint y: 322, endPoint x: 862, endPoint y: 320, distance: 152.6
click at [862, 320] on div "[PHONE_NUMBER]" at bounding box center [996, 323] width 405 height 19
copy span "[PHONE_NUMBER]"
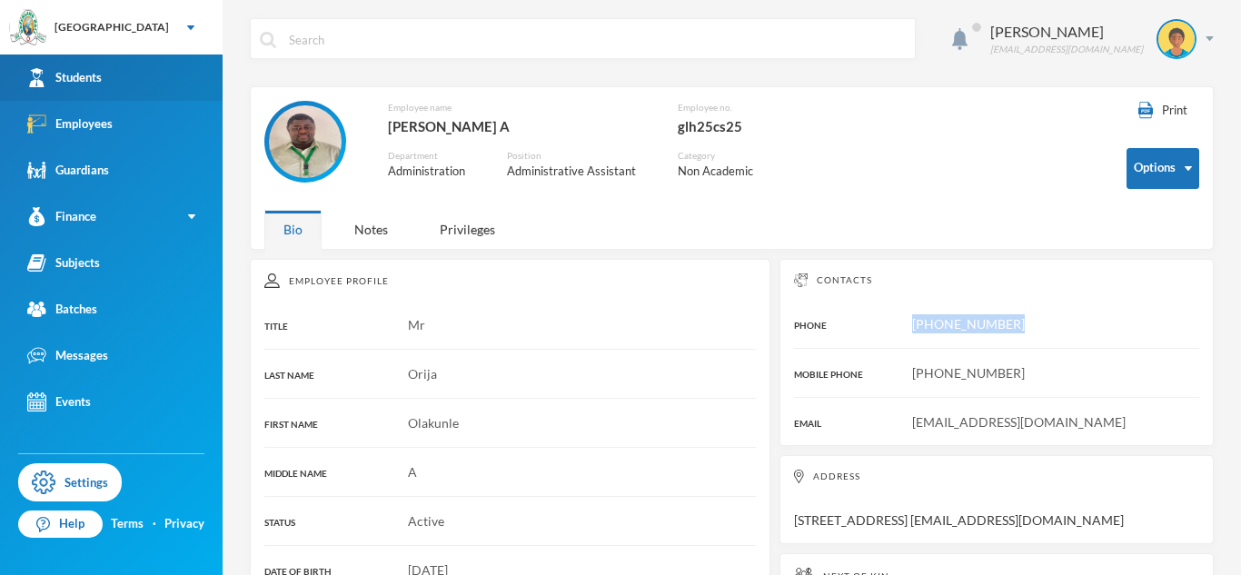
click at [206, 74] on link "Students" at bounding box center [111, 78] width 223 height 46
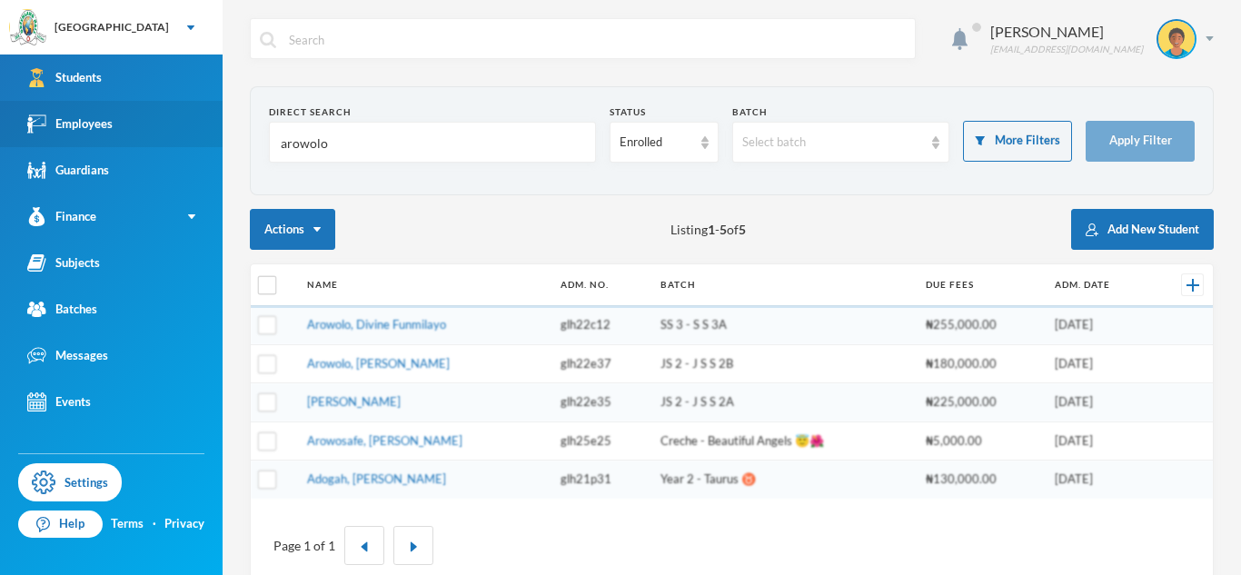
click at [196, 117] on link "Employees" at bounding box center [111, 124] width 223 height 46
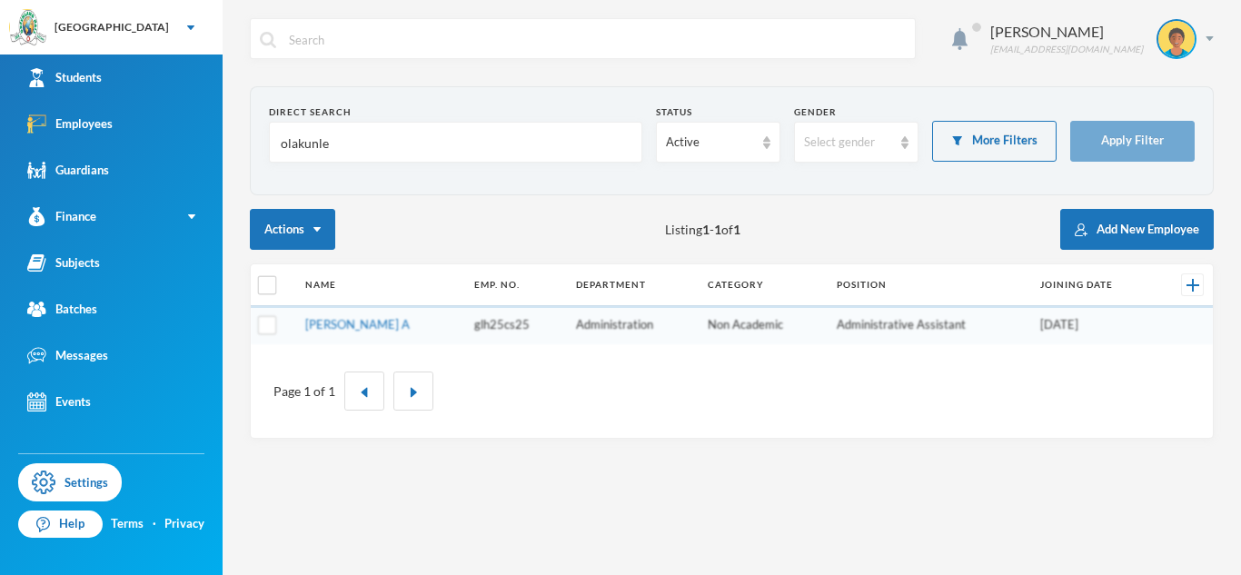
click at [317, 144] on input "olakunle" at bounding box center [455, 143] width 353 height 41
type input "eniitan"
click at [387, 323] on link "Adeyemi, Eniitan O" at bounding box center [355, 324] width 100 height 15
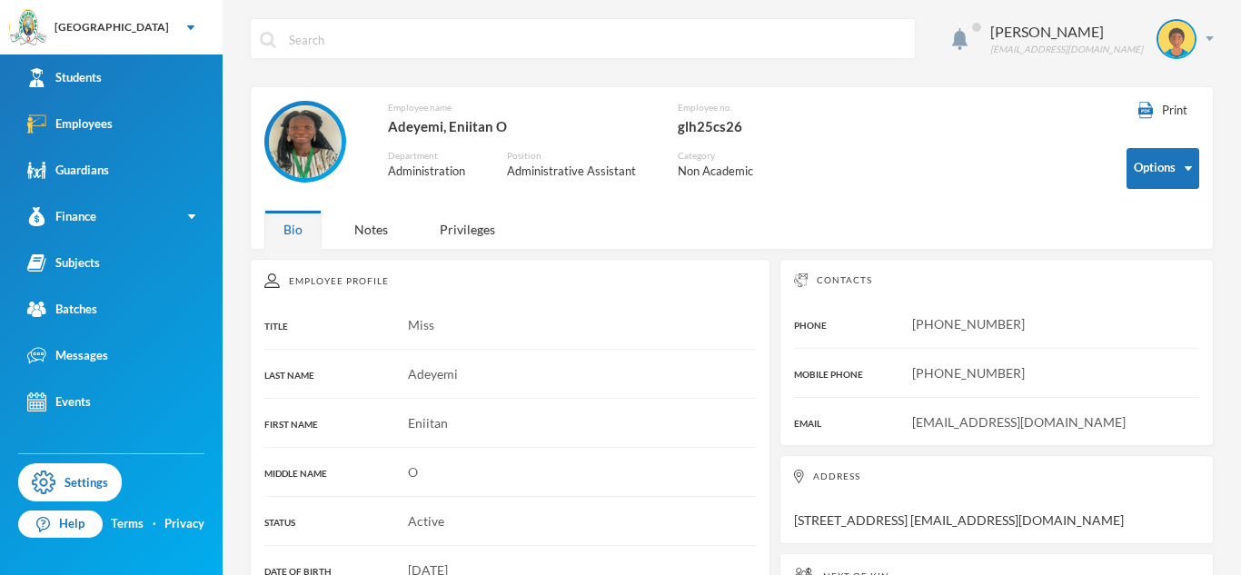
click at [1016, 323] on div "[PHONE_NUMBER]" at bounding box center [996, 323] width 405 height 19
drag, startPoint x: 1012, startPoint y: 323, endPoint x: 916, endPoint y: 326, distance: 96.4
click at [916, 326] on span "+2349061490576" at bounding box center [968, 323] width 113 height 15
copy span "+2349061490576"
